Goal: Task Accomplishment & Management: Use online tool/utility

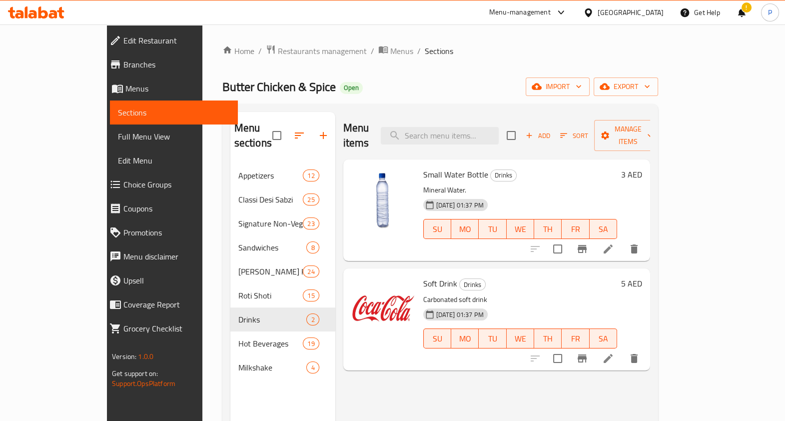
click at [125, 94] on span "Menus" at bounding box center [177, 88] width 104 height 12
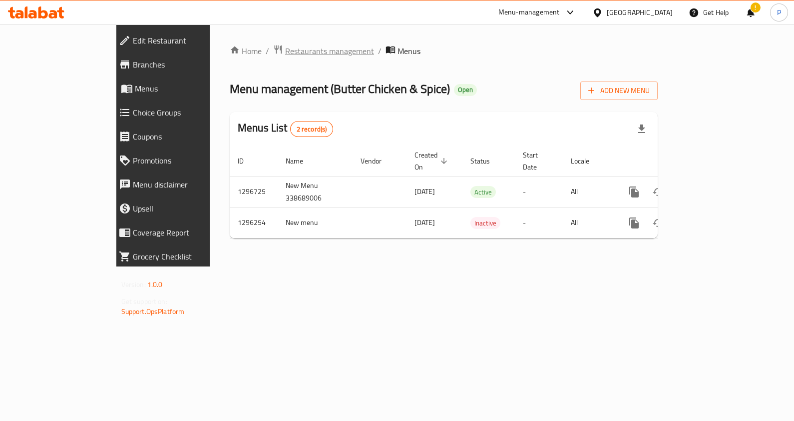
click at [285, 56] on span "Restaurants management" at bounding box center [329, 51] width 89 height 12
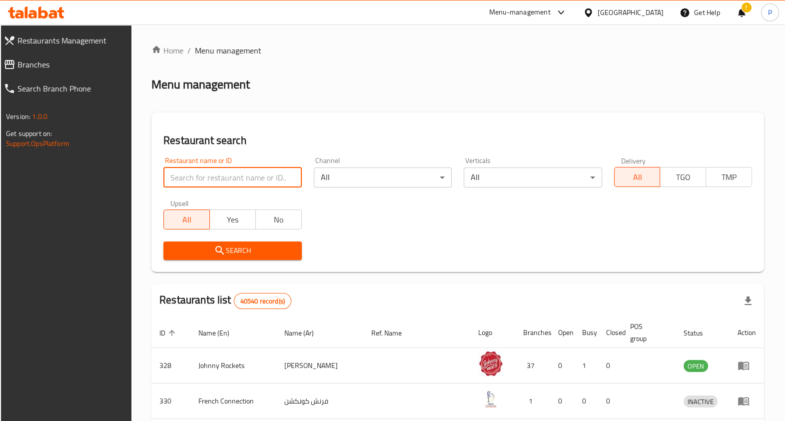
click at [251, 180] on input "search" at bounding box center [232, 177] width 138 height 20
type input "ghar ki thali"
click button "Search" at bounding box center [232, 250] width 138 height 18
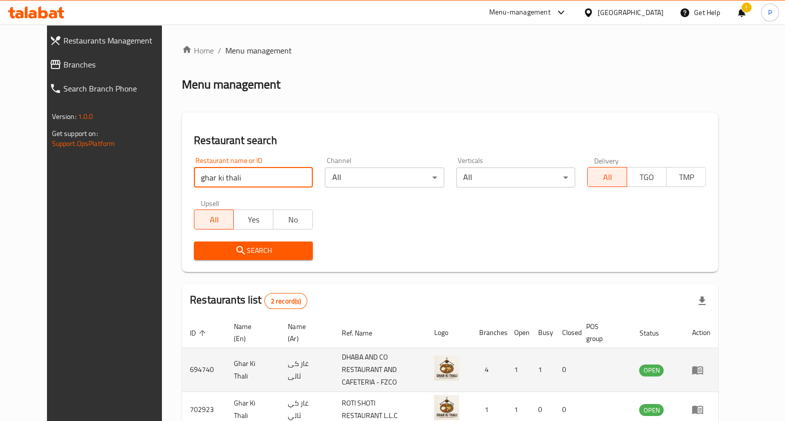
scroll to position [52, 0]
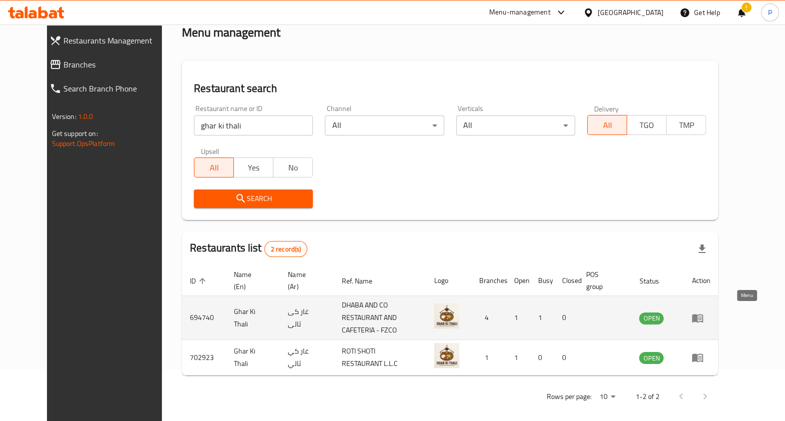
click at [703, 316] on icon "enhanced table" at bounding box center [697, 318] width 12 height 12
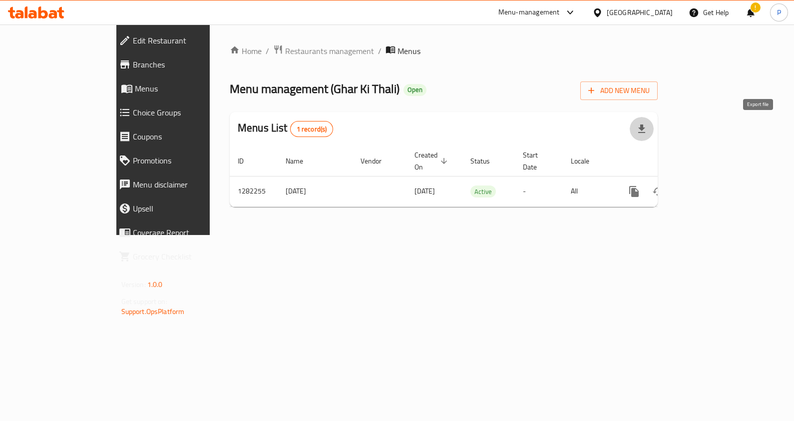
click at [648, 123] on icon "button" at bounding box center [642, 129] width 12 height 12
click at [595, 119] on div "Menus List 1 record(s)" at bounding box center [444, 129] width 428 height 34
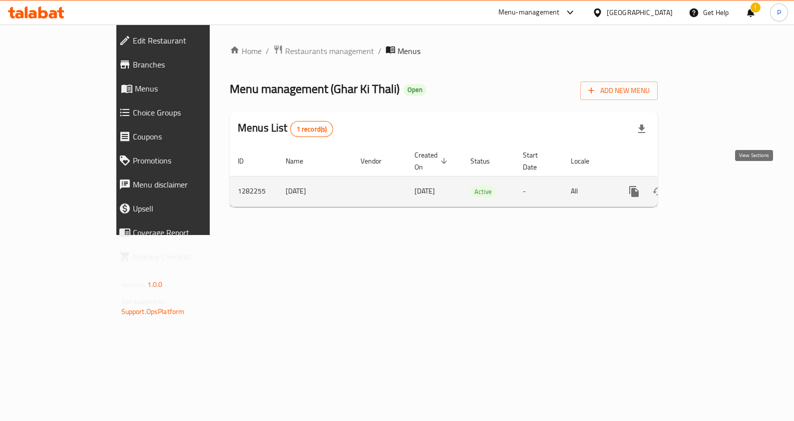
click at [711, 187] on icon "enhanced table" at bounding box center [706, 191] width 9 height 9
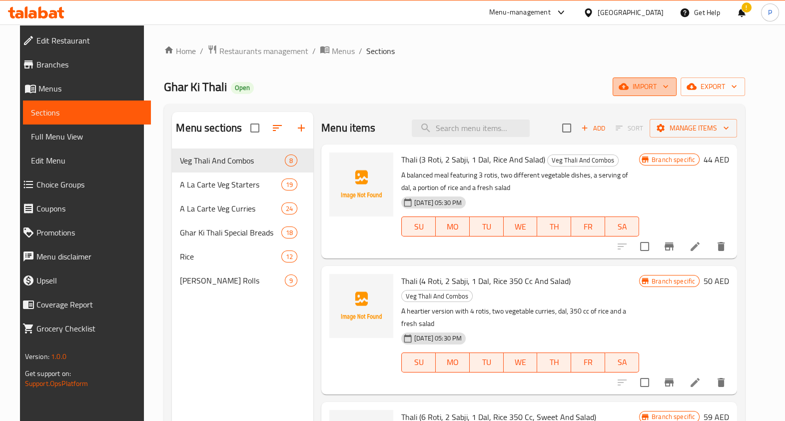
click at [668, 81] on span "import" at bounding box center [644, 86] width 48 height 12
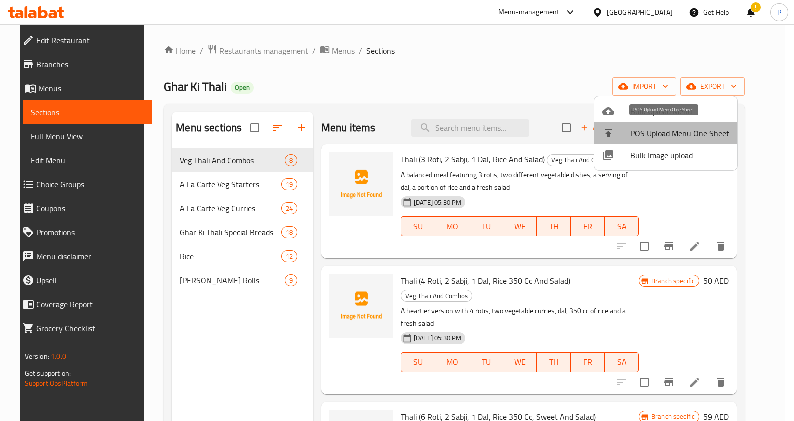
click at [672, 134] on span "POS Upload Menu One Sheet" at bounding box center [679, 133] width 99 height 12
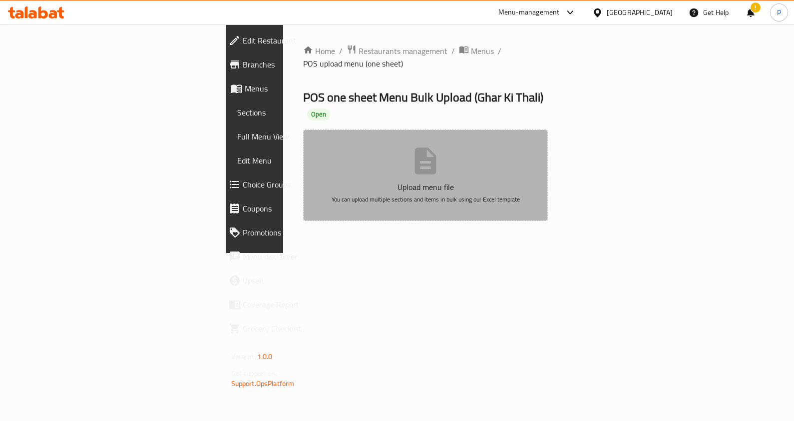
click at [488, 135] on button "Upload menu file You can upload multiple sections and items in bulk using our E…" at bounding box center [425, 174] width 245 height 91
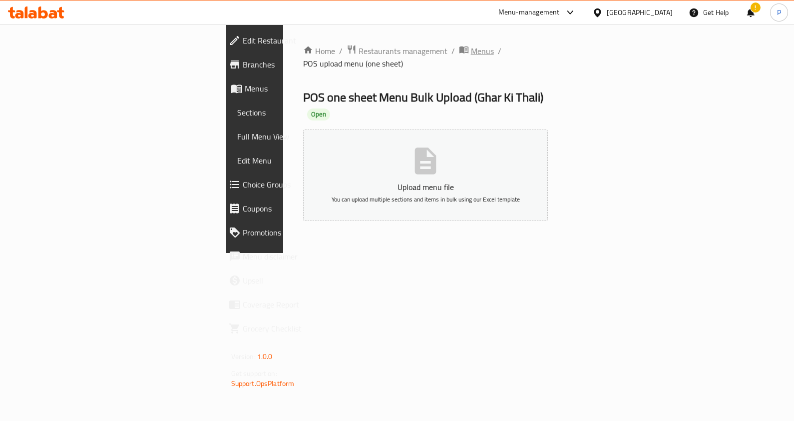
click at [471, 45] on span "Menus" at bounding box center [482, 51] width 23 height 12
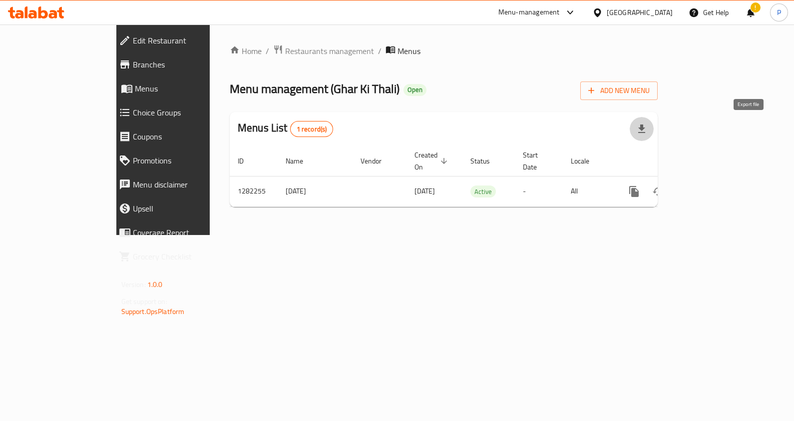
click at [645, 130] on icon "button" at bounding box center [641, 128] width 7 height 8
click at [678, 36] on div "Home / Restaurants management / Menus Menu management ( Ghar Ki Thali ) Open Ad…" at bounding box center [444, 129] width 468 height 210
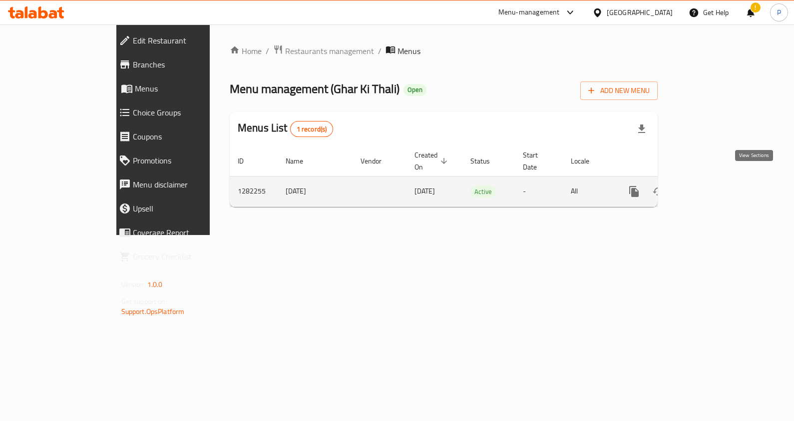
click at [712, 185] on icon "enhanced table" at bounding box center [706, 191] width 12 height 12
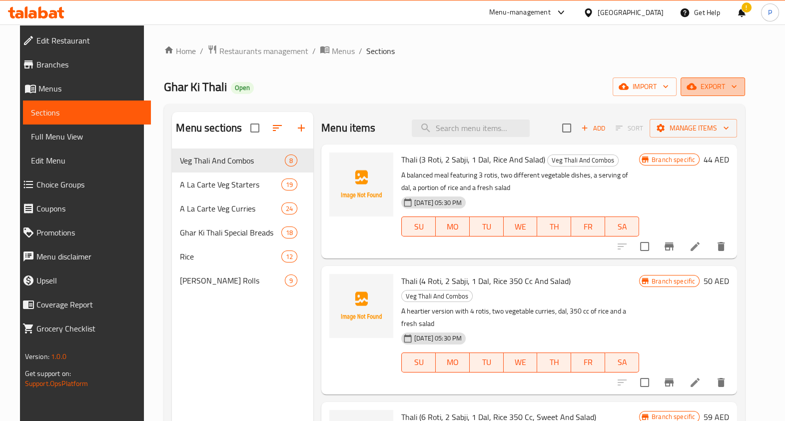
click at [696, 85] on icon "button" at bounding box center [691, 86] width 10 height 10
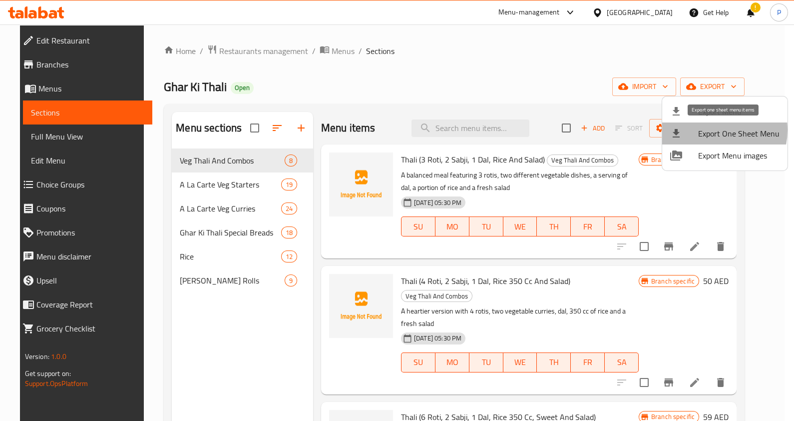
click at [711, 130] on span "Export One Sheet Menu" at bounding box center [738, 133] width 81 height 12
